Goal: Transaction & Acquisition: Purchase product/service

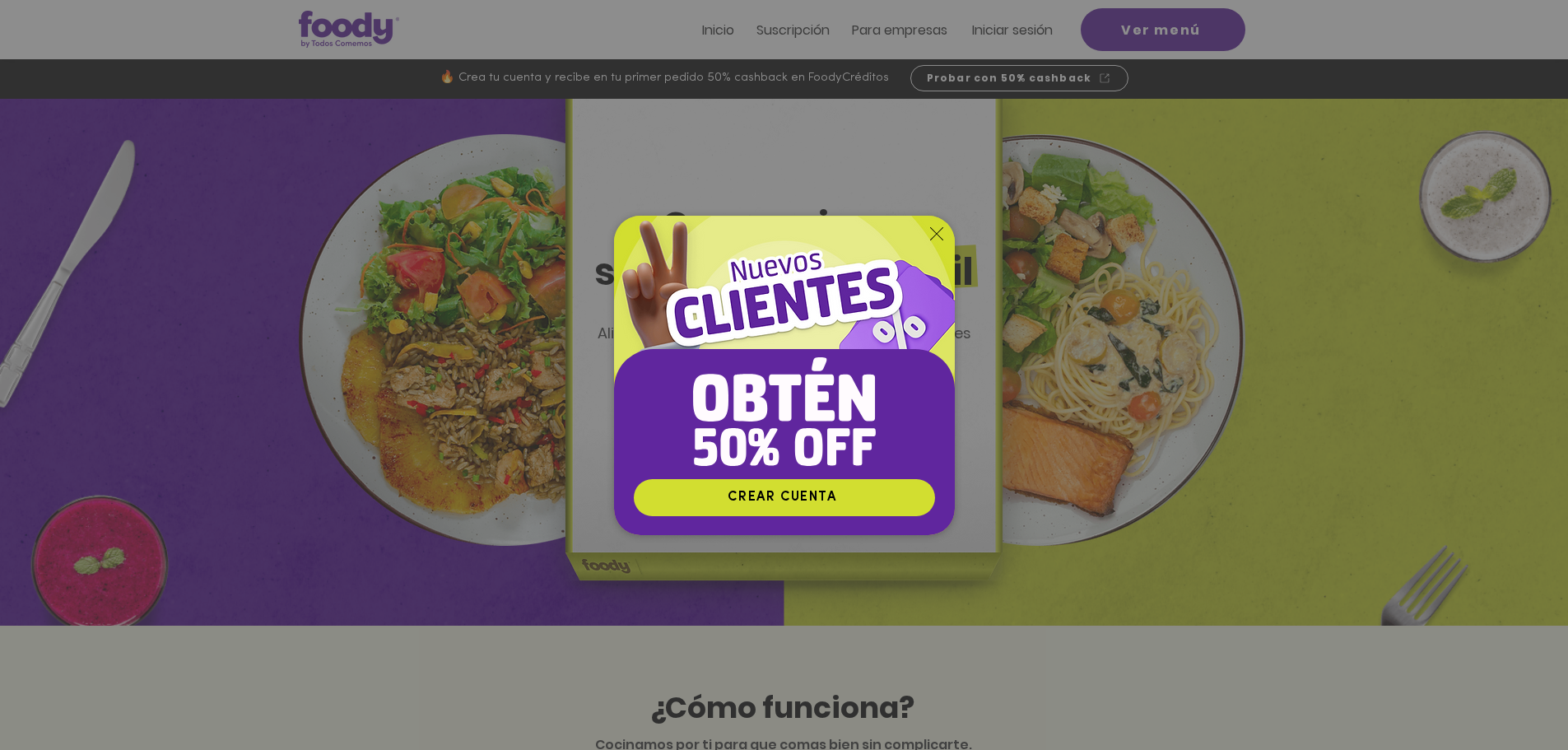
click at [935, 237] on icon "Volver al sitio" at bounding box center [937, 233] width 13 height 13
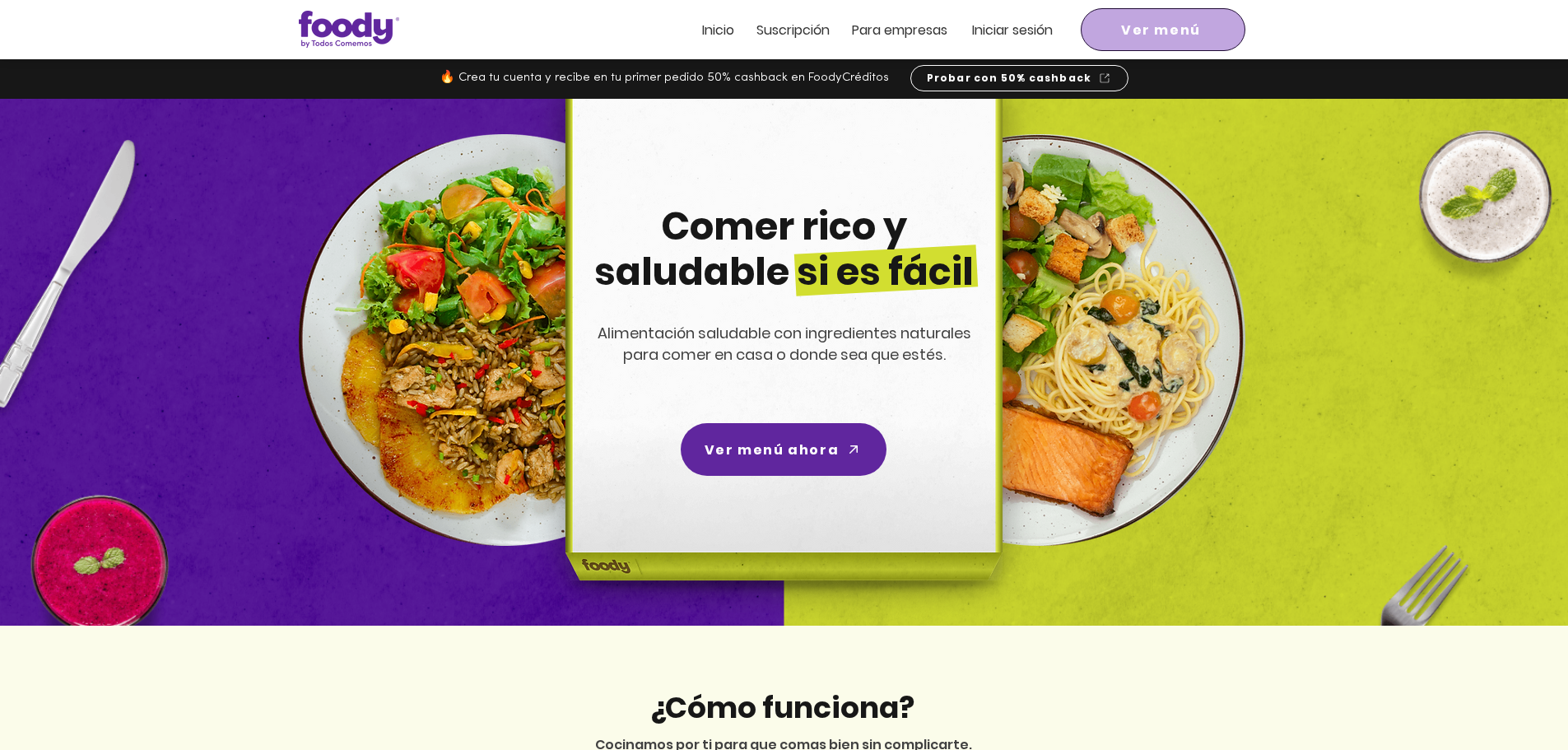
click at [1206, 27] on span "Ver menú" at bounding box center [1163, 30] width 158 height 36
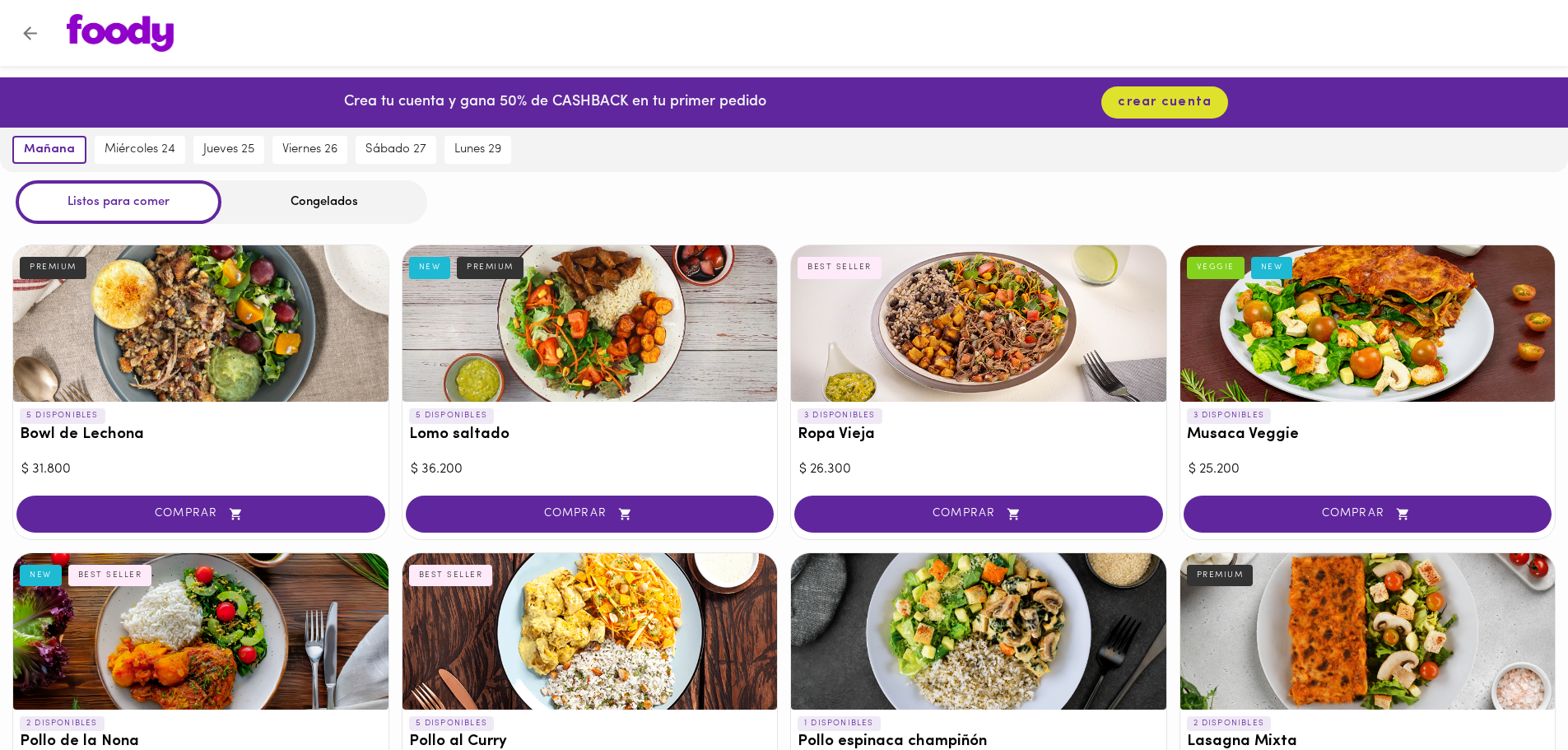
click at [305, 200] on div "Congelados" at bounding box center [324, 202] width 206 height 44
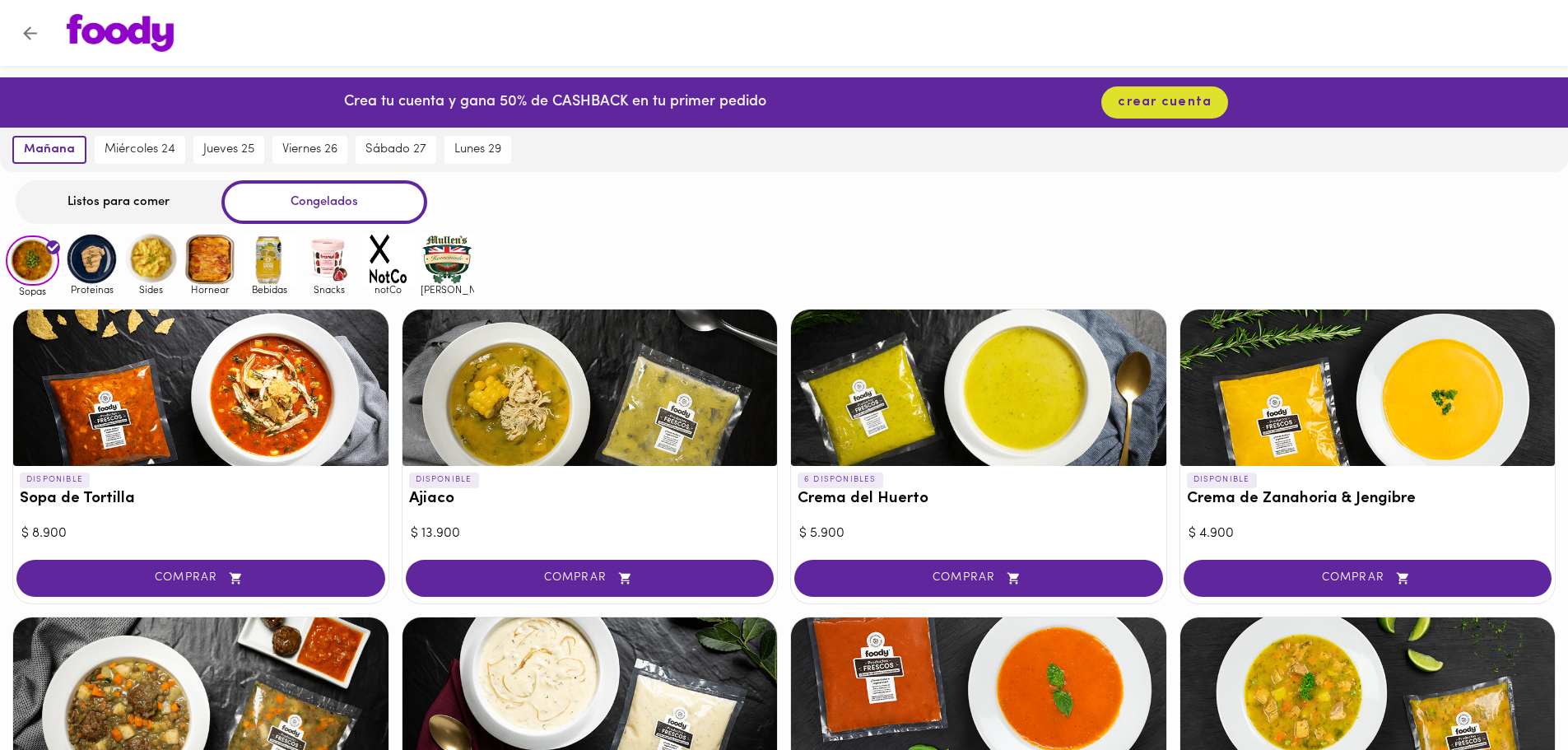
click at [305, 200] on div "Congelados" at bounding box center [324, 202] width 206 height 44
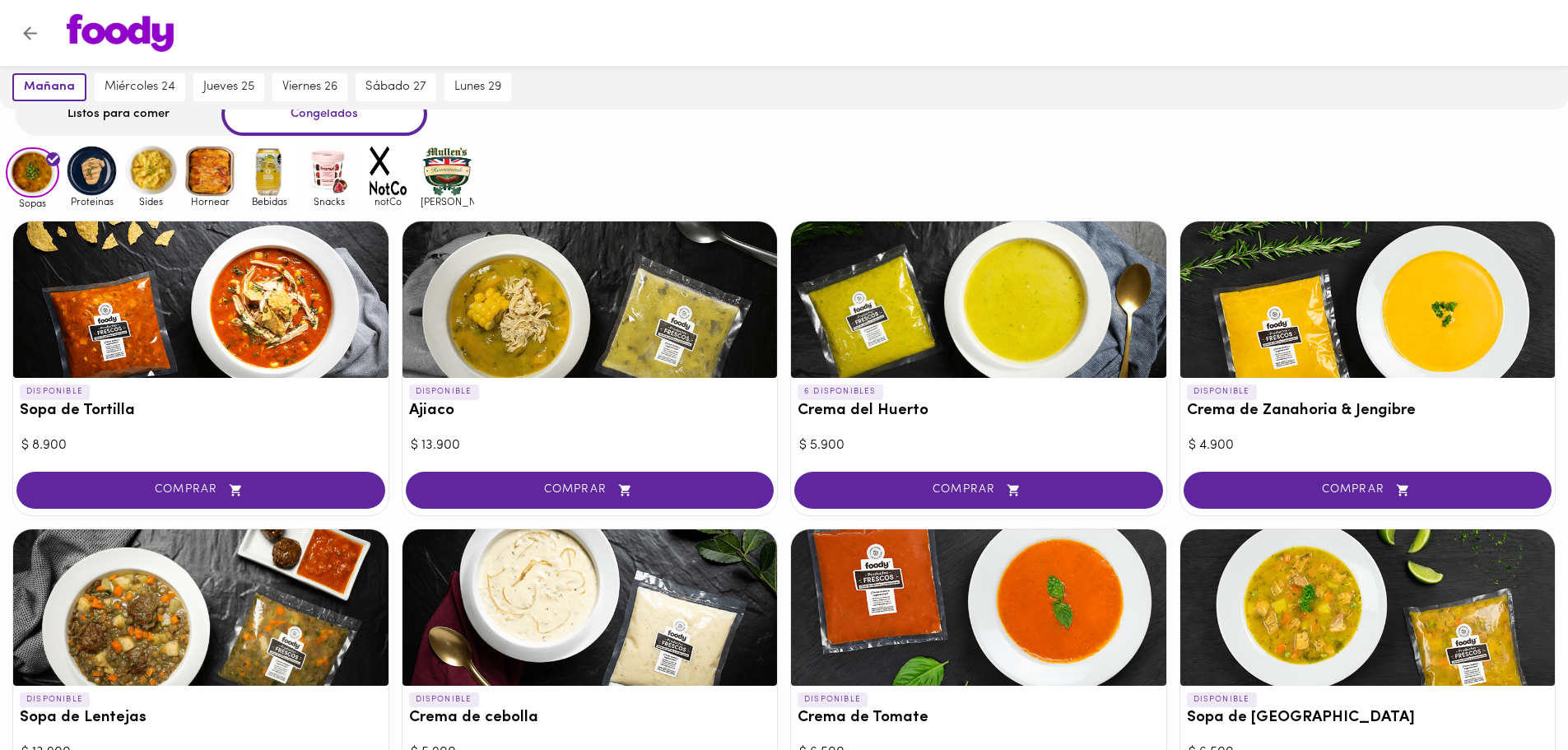
scroll to position [46, 0]
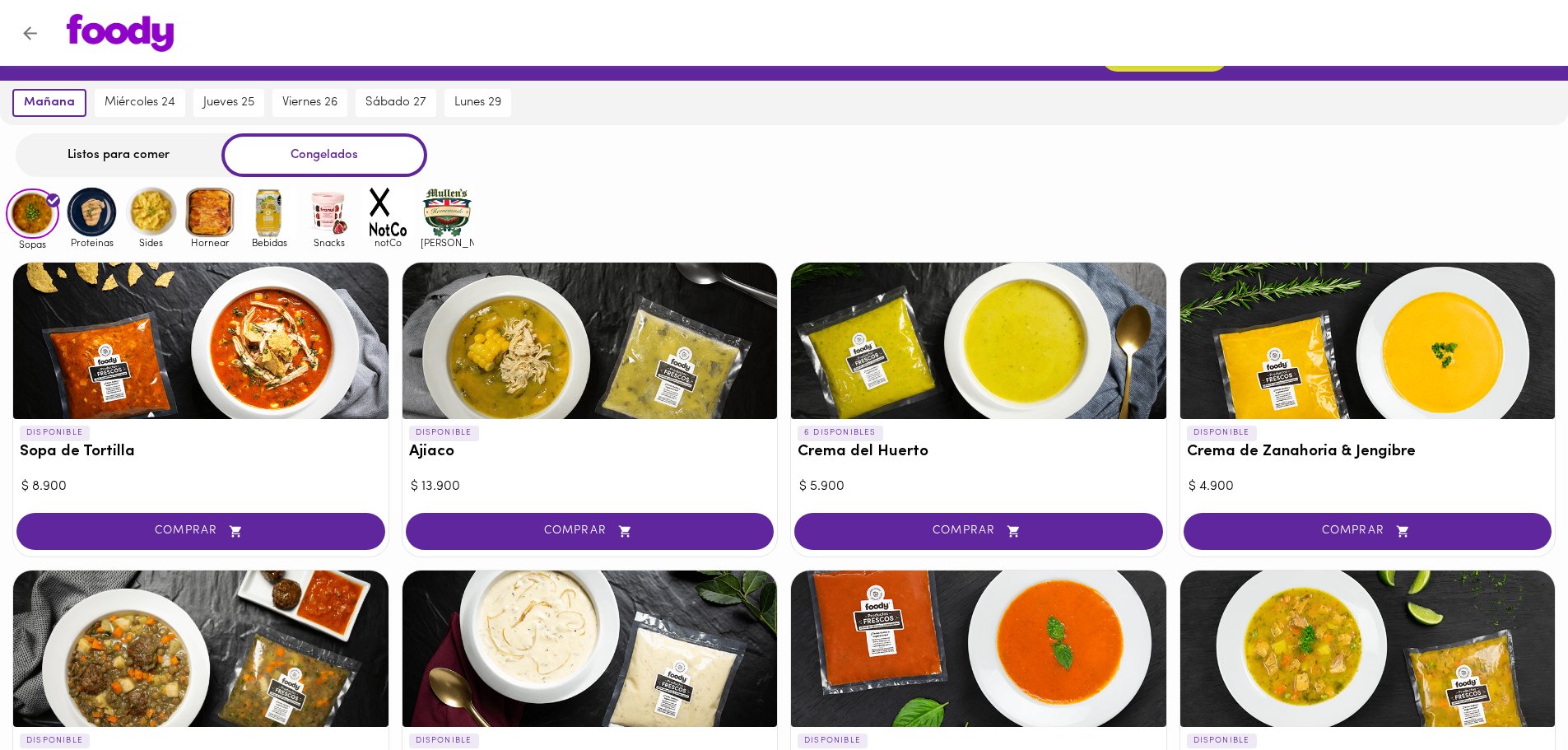
click at [93, 217] on img at bounding box center [91, 211] width 54 height 54
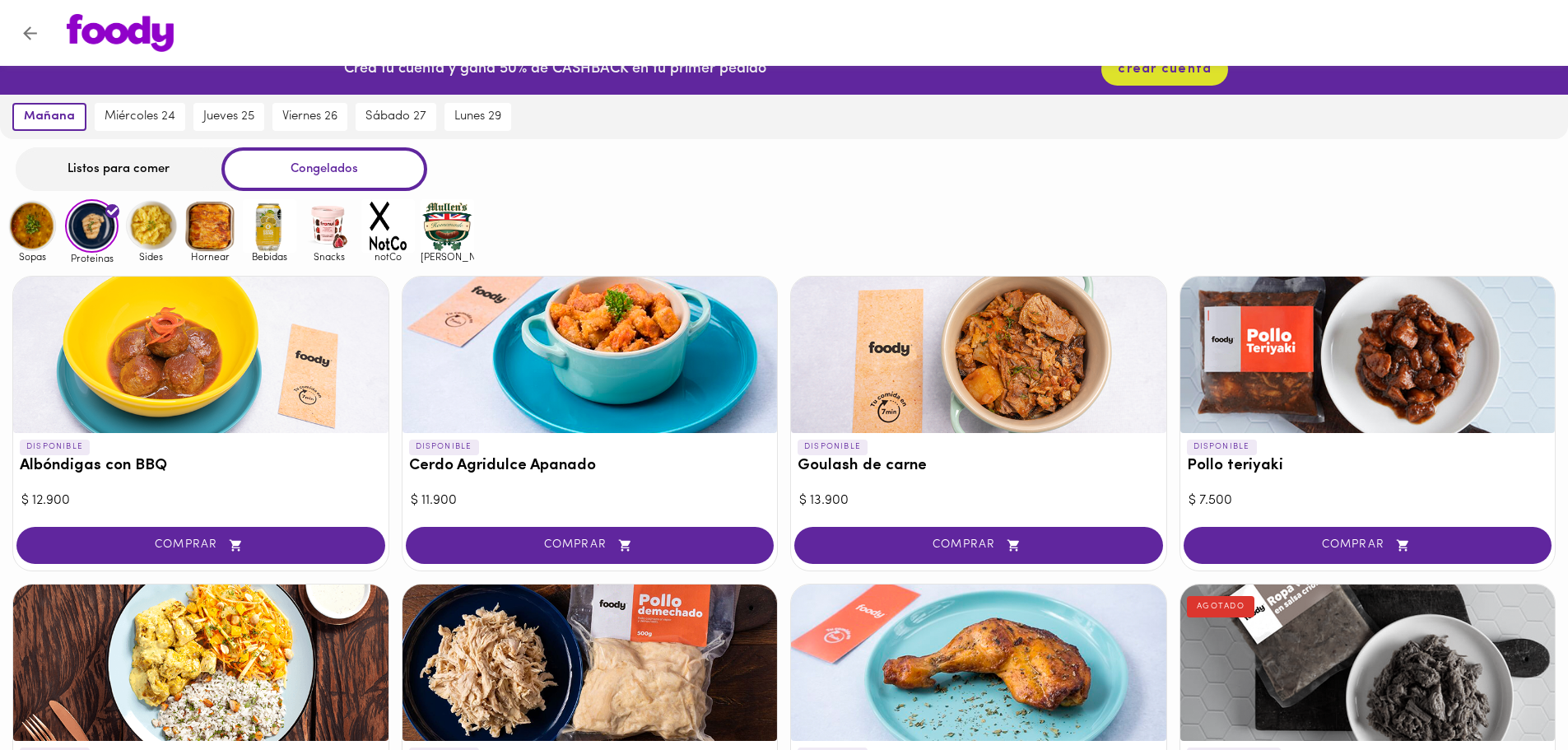
scroll to position [5, 0]
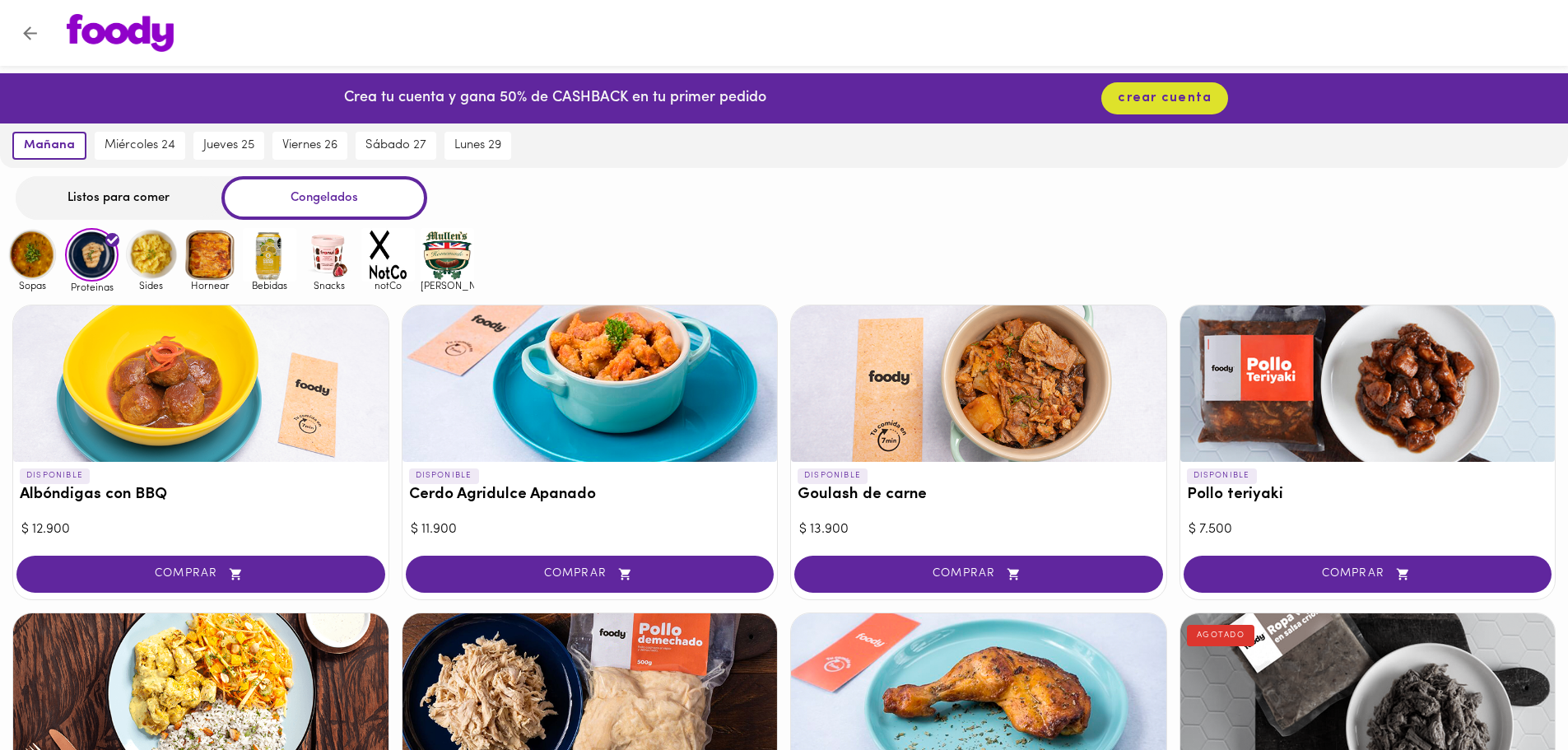
click at [210, 266] on img at bounding box center [210, 254] width 54 height 54
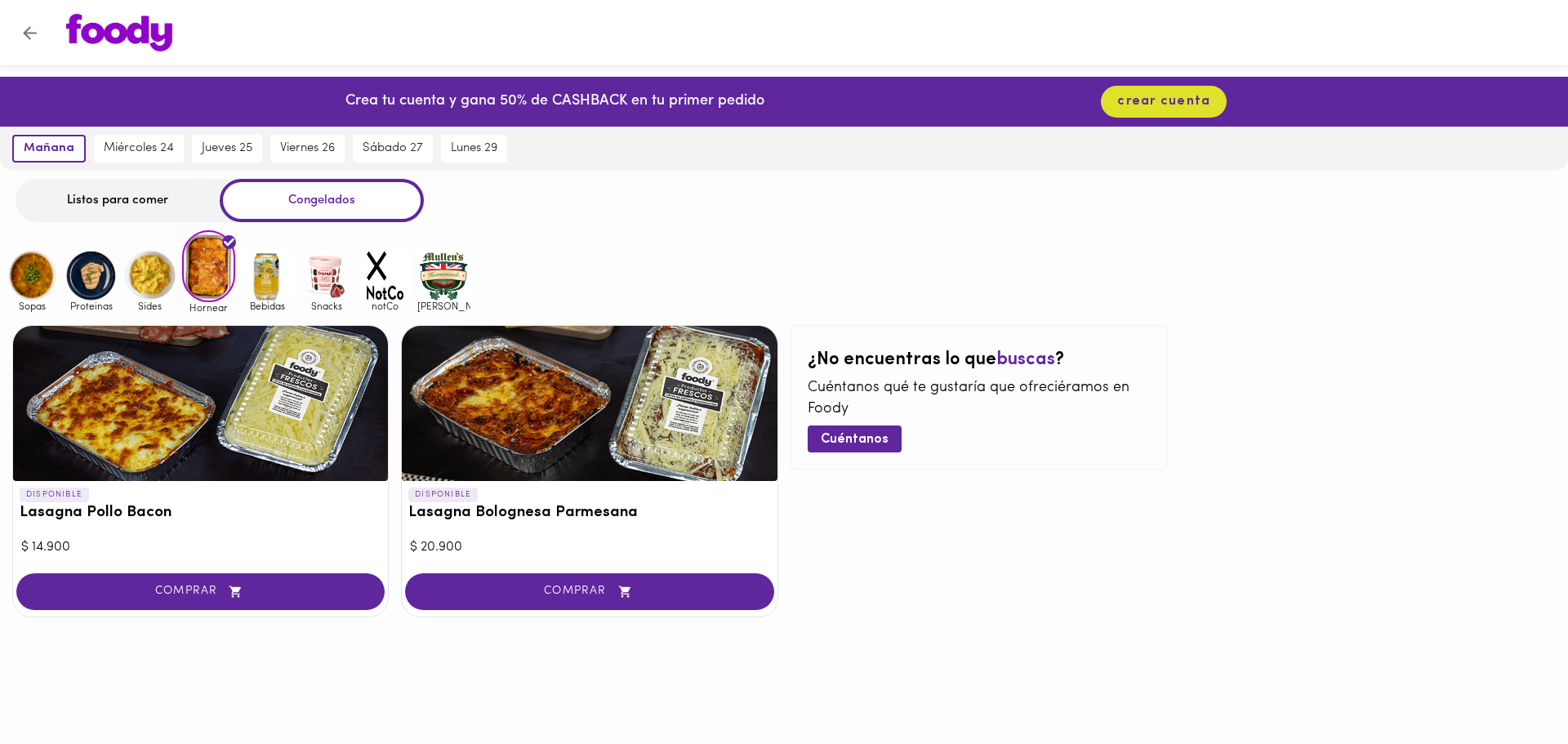
click at [159, 283] on img at bounding box center [149, 275] width 53 height 53
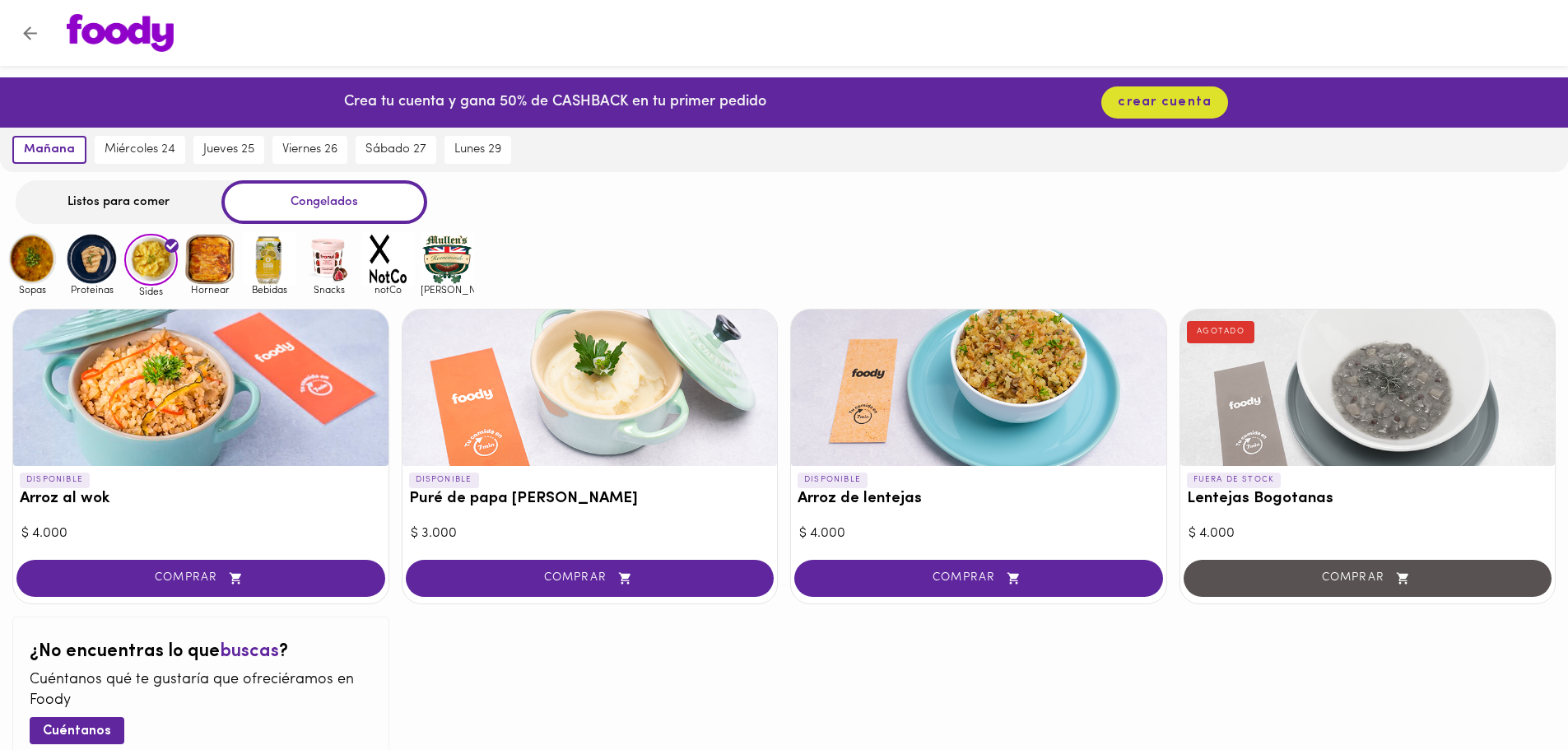
click at [84, 258] on img at bounding box center [91, 259] width 54 height 54
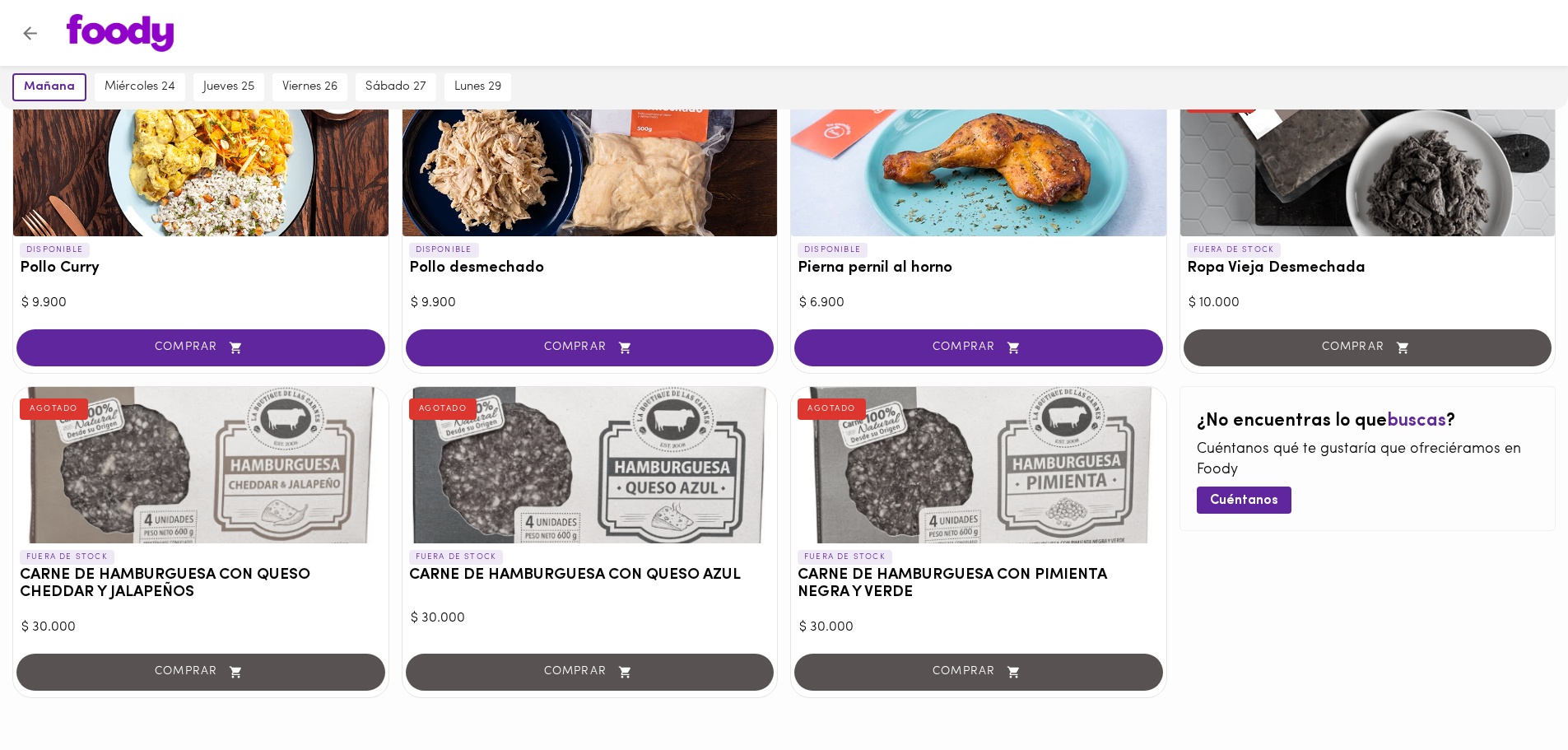
scroll to position [580, 0]
